Goal: Task Accomplishment & Management: Complete application form

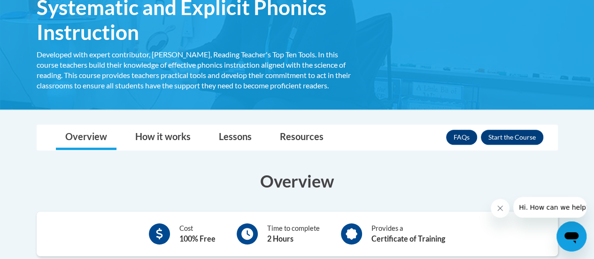
scroll to position [172, 0]
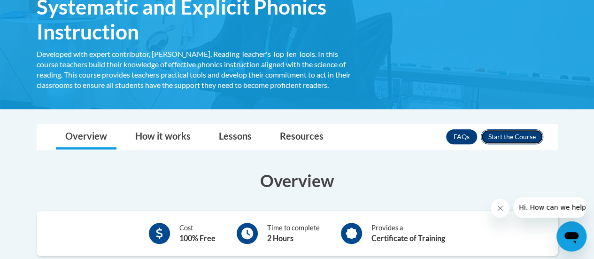
click at [503, 143] on button "Enroll" at bounding box center [512, 136] width 62 height 15
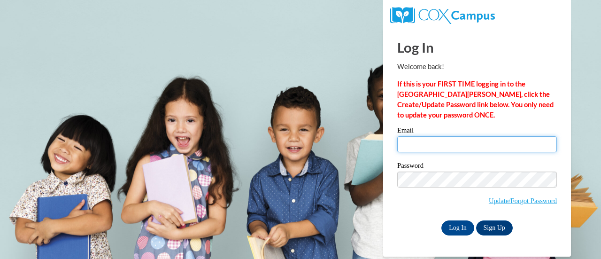
click at [430, 144] on input "Email" at bounding box center [477, 144] width 160 height 16
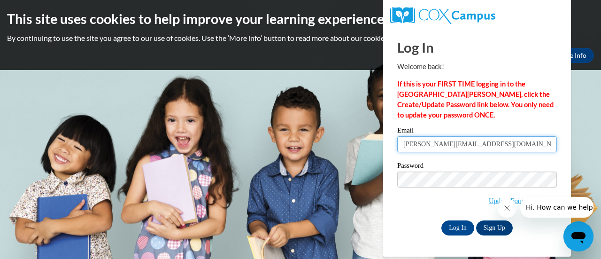
type input "[PERSON_NAME][EMAIL_ADDRESS][DOMAIN_NAME]"
click at [424, 188] on span "Update/Forgot Password" at bounding box center [477, 190] width 160 height 39
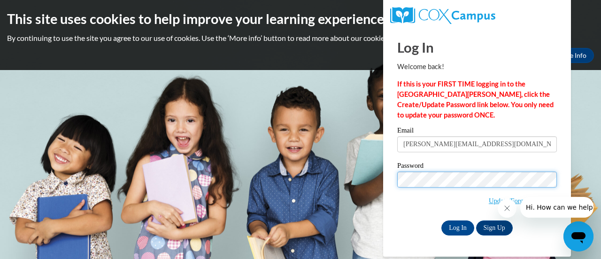
click at [441, 220] on input "Log In" at bounding box center [457, 227] width 33 height 15
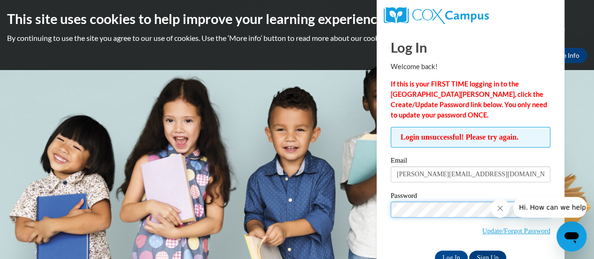
click at [435, 250] on input "Log In" at bounding box center [451, 257] width 33 height 15
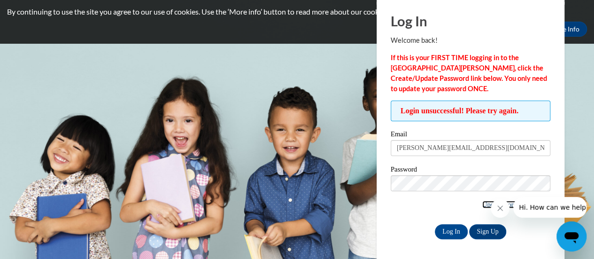
click at [485, 205] on link "Update/Forgot Password" at bounding box center [516, 204] width 68 height 8
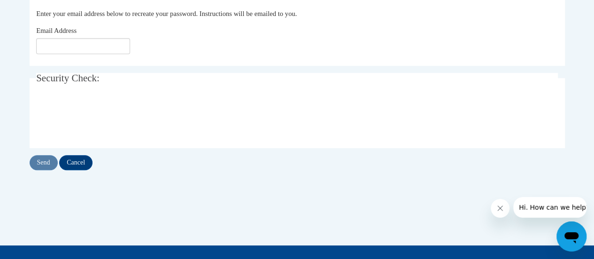
scroll to position [212, 0]
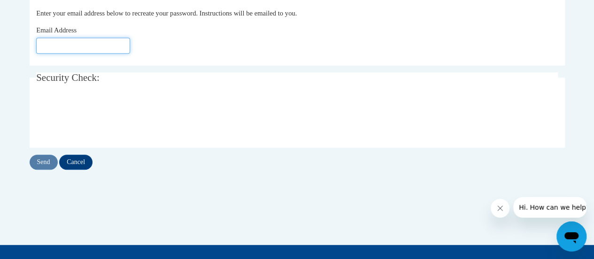
click at [91, 49] on input "Email Address" at bounding box center [83, 46] width 94 height 16
type input "[EMAIL_ADDRESS][DOMAIN_NAME]"
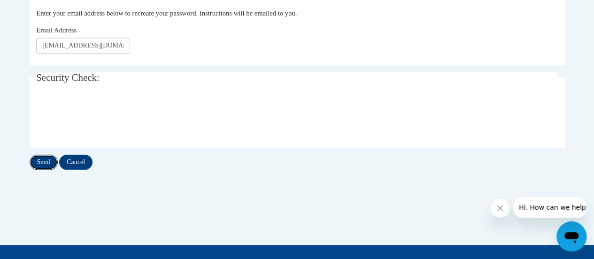
click at [41, 154] on input "Send" at bounding box center [44, 161] width 28 height 15
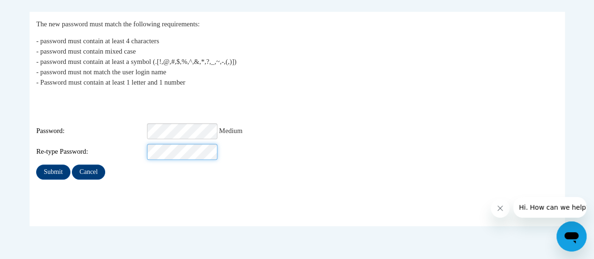
click at [36, 164] on input "Submit" at bounding box center [53, 171] width 34 height 15
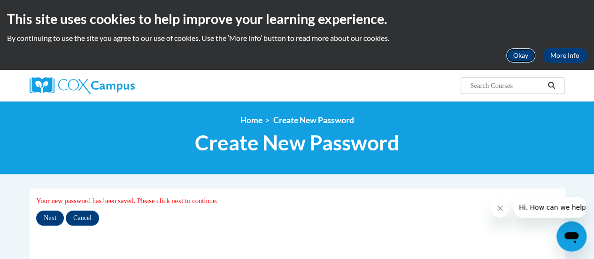
click at [530, 55] on button "Okay" at bounding box center [521, 55] width 30 height 15
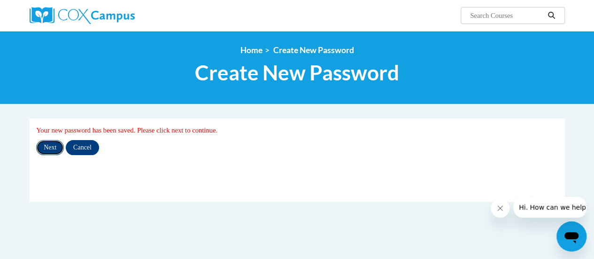
click at [51, 144] on input "Next" at bounding box center [50, 147] width 28 height 15
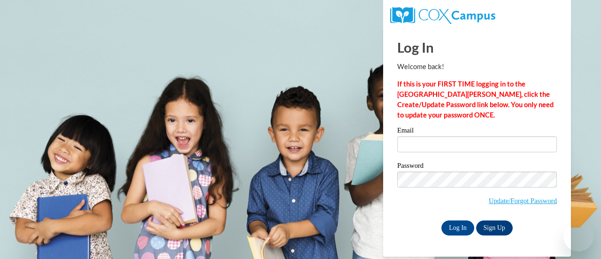
type input "[PERSON_NAME][EMAIL_ADDRESS][DOMAIN_NAME]"
click at [414, 151] on input "[PERSON_NAME][EMAIL_ADDRESS][DOMAIN_NAME]" at bounding box center [477, 144] width 160 height 16
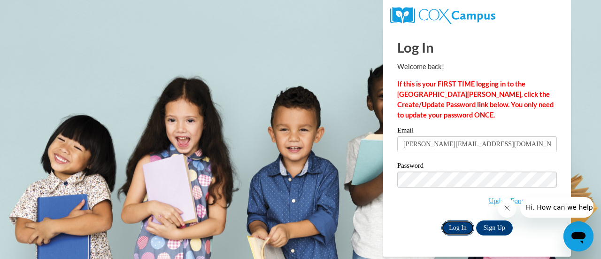
click at [454, 232] on input "Log In" at bounding box center [457, 227] width 33 height 15
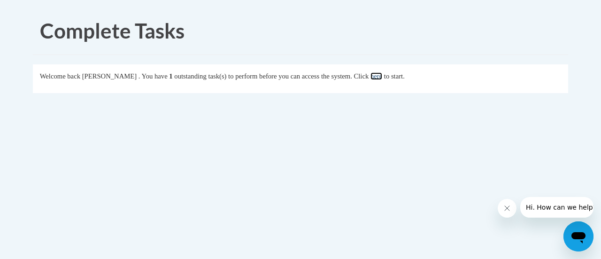
click at [382, 72] on link "here" at bounding box center [376, 76] width 12 height 8
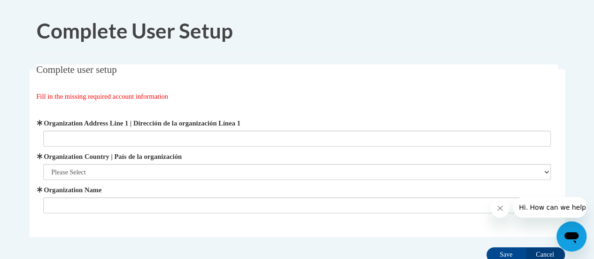
scroll to position [69, 0]
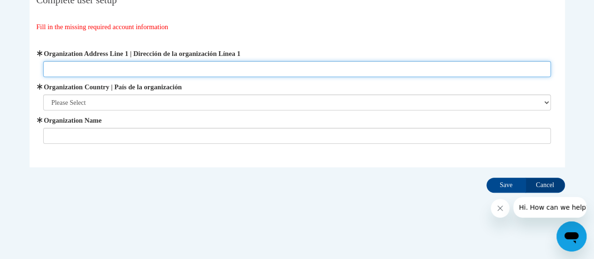
click at [394, 63] on input "Organization Address Line 1 | Dirección de la organización Línea 1" at bounding box center [297, 69] width 508 height 16
type input "Readers 2 Leaders"
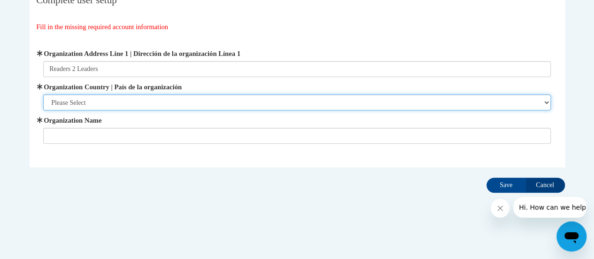
click at [336, 101] on select "Please Select United States | Estados Unidos Outside of the United States | Fue…" at bounding box center [297, 102] width 508 height 16
select select "ad49bcad-a171-4b2e-b99c-48b446064914"
click at [43, 94] on select "Please Select United States | Estados Unidos Outside of the United States | Fue…" at bounding box center [297, 102] width 508 height 16
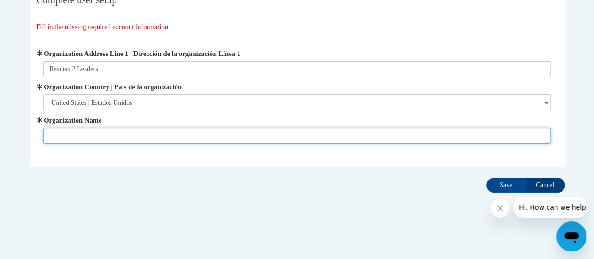
click at [295, 141] on input "Organization Name" at bounding box center [297, 136] width 508 height 16
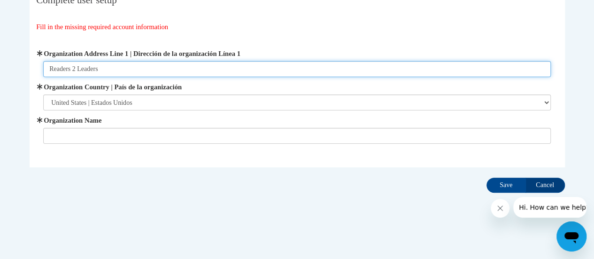
click at [258, 61] on input "Readers 2 Leaders" at bounding box center [297, 69] width 508 height 16
type input "2800 N Hampton Rd."
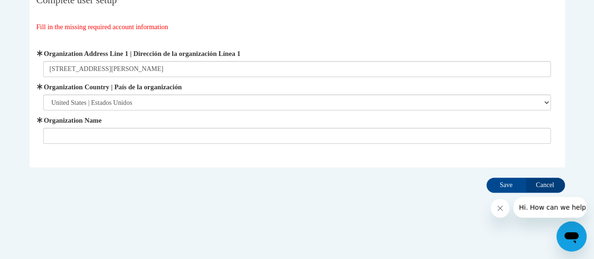
click at [200, 126] on span "Organization Name" at bounding box center [297, 129] width 508 height 29
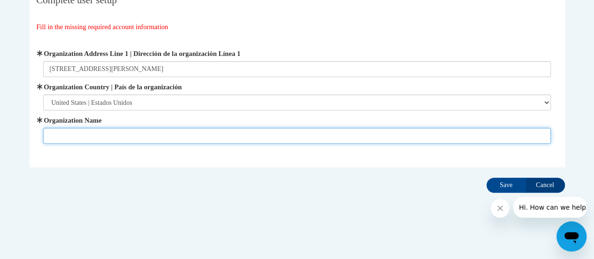
click at [195, 133] on input "Organization Name" at bounding box center [297, 136] width 508 height 16
type input "Readers 2 Leaders"
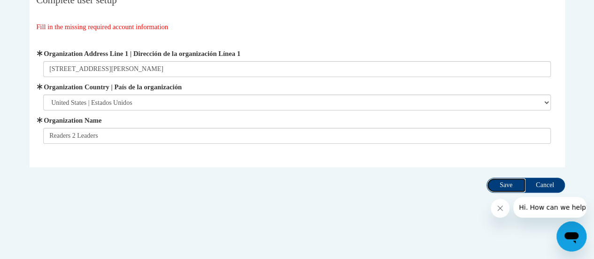
click at [501, 187] on input "Save" at bounding box center [505, 184] width 39 height 15
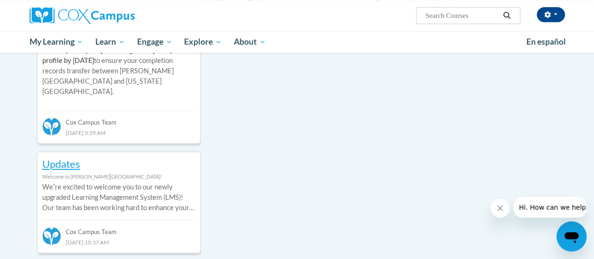
scroll to position [415, 0]
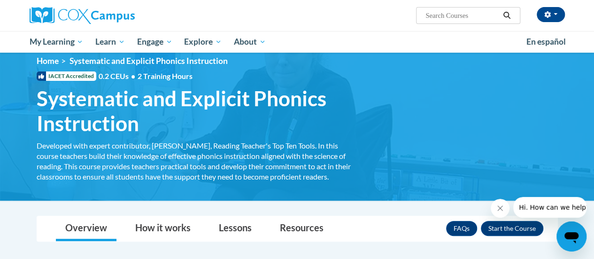
scroll to position [11, 0]
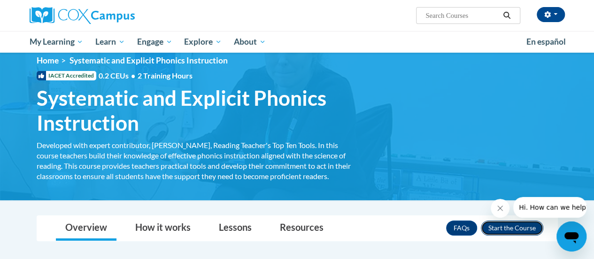
click at [512, 231] on button "Enroll" at bounding box center [512, 227] width 62 height 15
